Goal: Task Accomplishment & Management: Complete application form

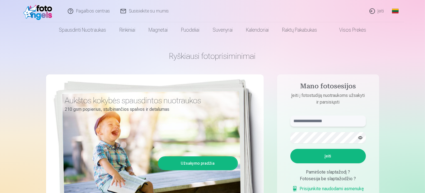
click at [326, 122] on input "text" at bounding box center [327, 120] width 75 height 11
type input "**********"
click at [330, 157] on button "Įeiti" at bounding box center [327, 156] width 75 height 14
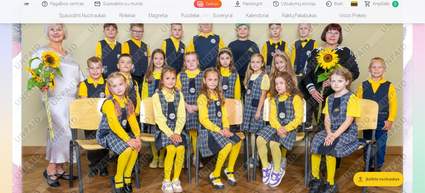
scroll to position [84, 0]
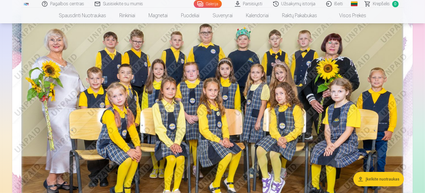
click at [135, 52] on img at bounding box center [212, 111] width 400 height 267
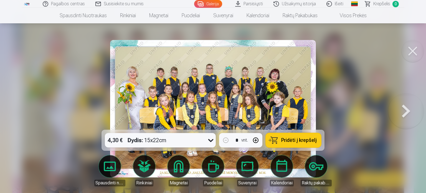
click at [135, 52] on img at bounding box center [213, 108] width 206 height 137
click at [202, 67] on img at bounding box center [213, 108] width 206 height 137
click at [203, 73] on img at bounding box center [213, 108] width 206 height 137
click at [194, 80] on img at bounding box center [213, 108] width 206 height 137
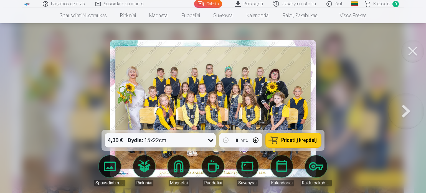
click at [194, 80] on img at bounding box center [213, 108] width 206 height 137
click at [406, 109] on button at bounding box center [407, 108] width 36 height 31
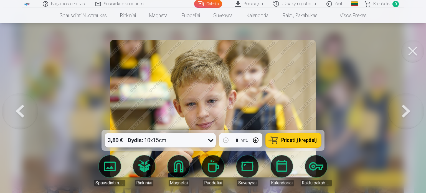
click at [225, 90] on img at bounding box center [213, 108] width 206 height 137
click at [27, 111] on button at bounding box center [20, 108] width 36 height 31
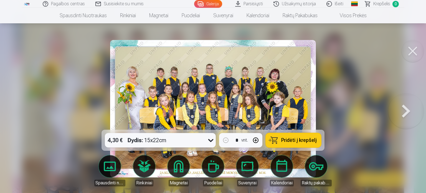
click at [411, 51] on button at bounding box center [413, 51] width 22 height 22
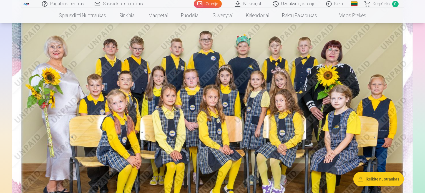
scroll to position [68, 0]
